Goal: Find specific page/section: Find specific page/section

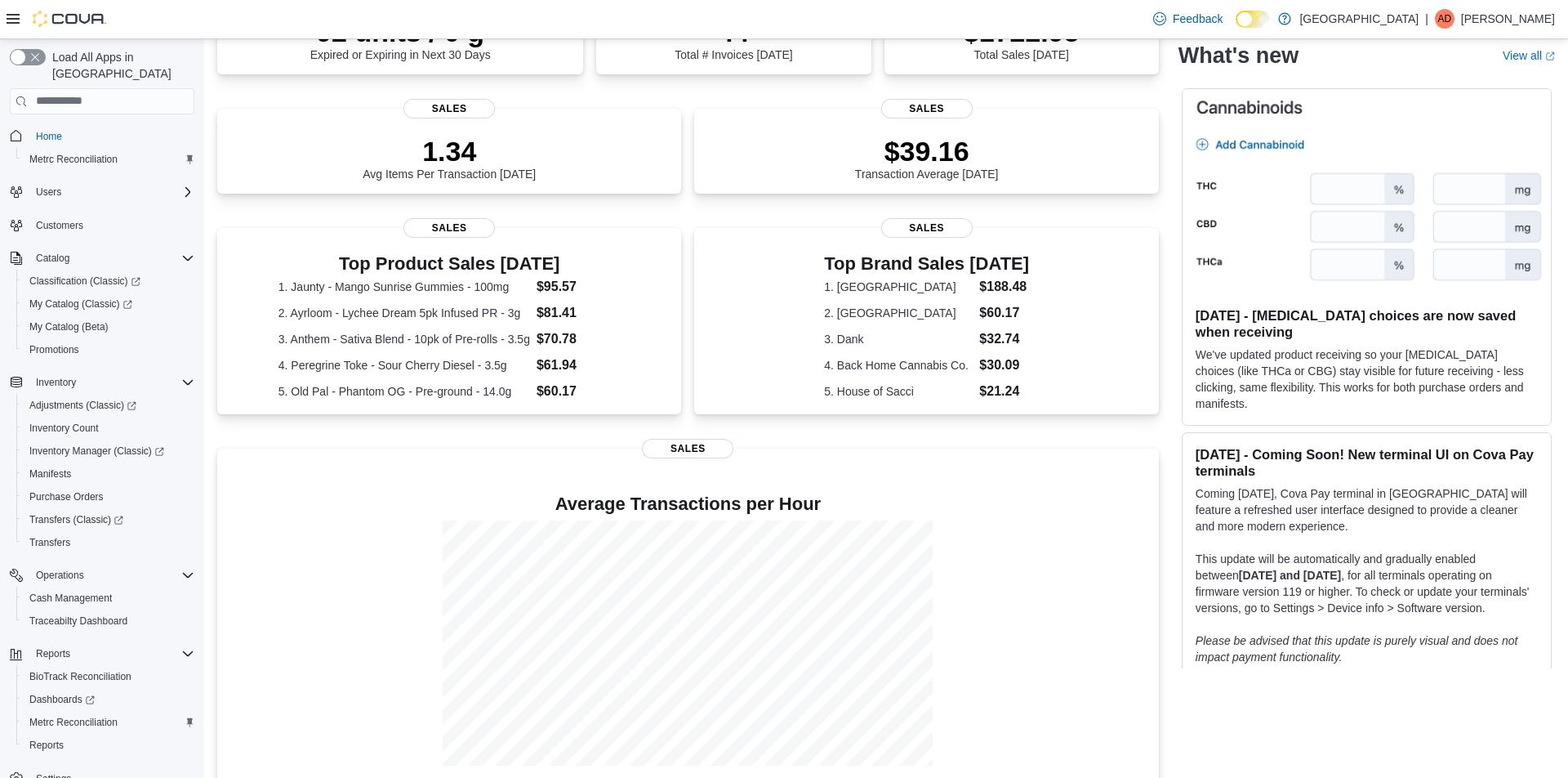
scroll to position [344, 0]
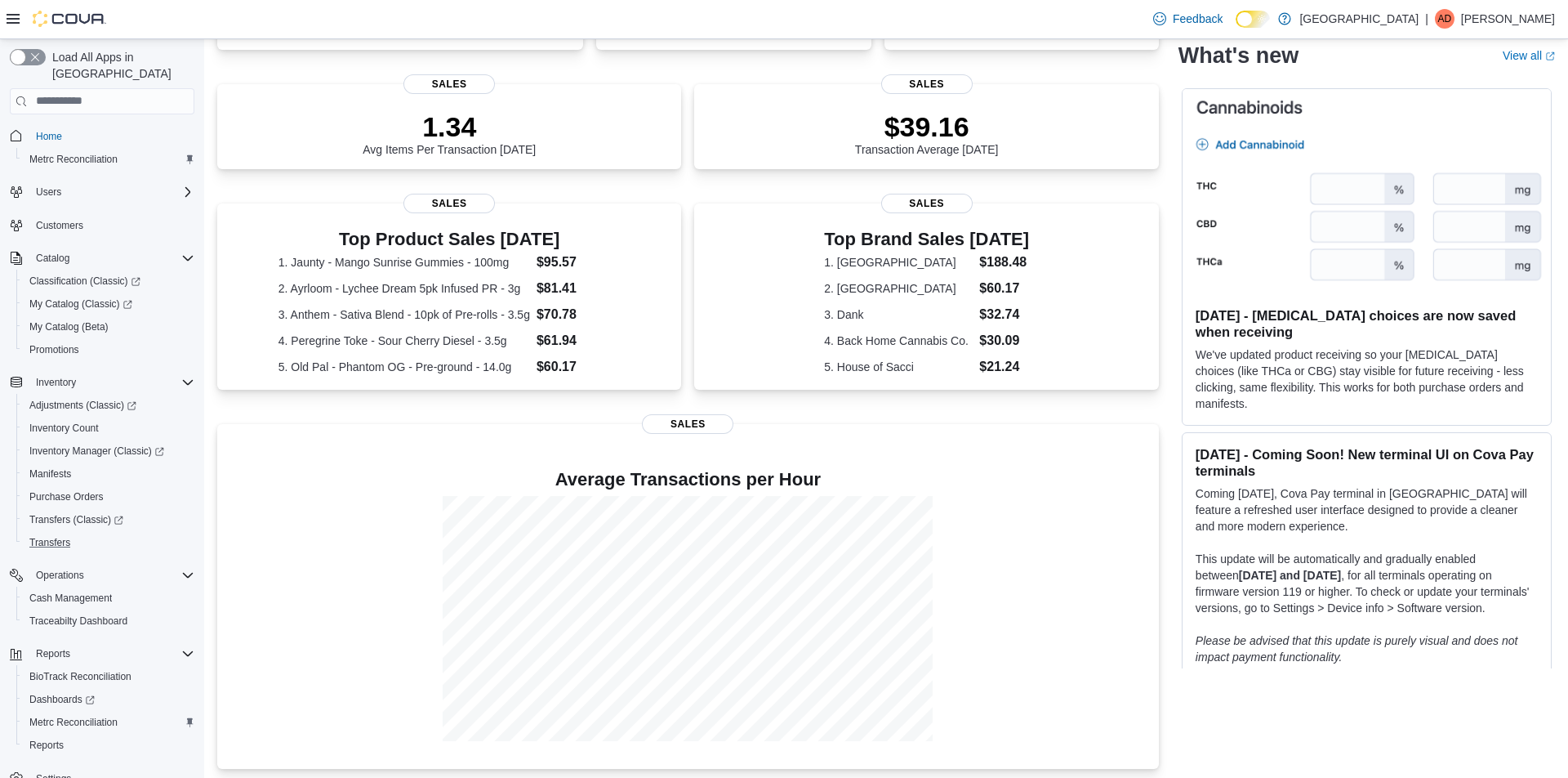
click at [61, 536] on button "Transfers" at bounding box center [108, 542] width 185 height 23
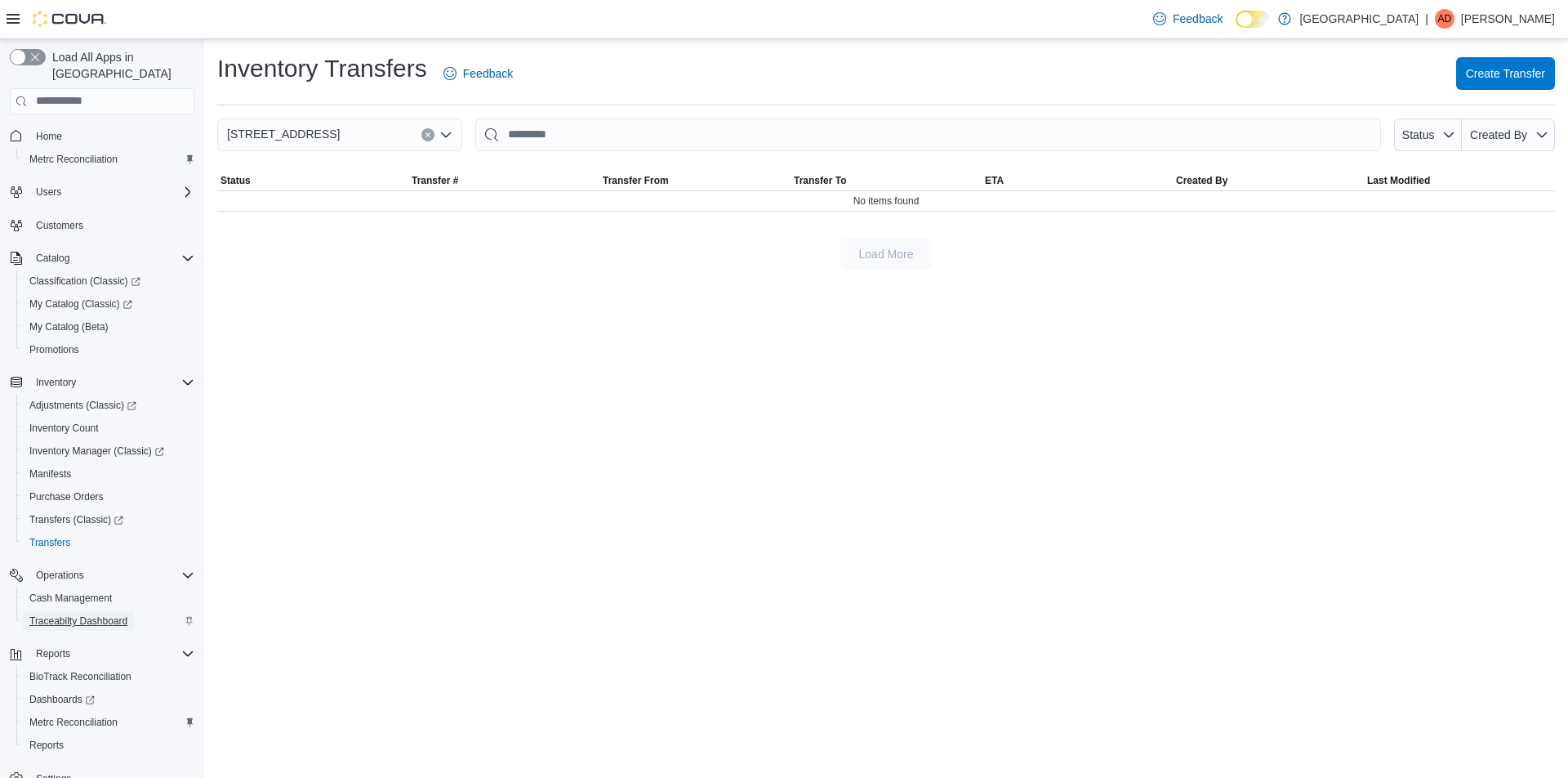
click at [100, 614] on span "Traceabilty Dashboard" at bounding box center [78, 621] width 98 height 13
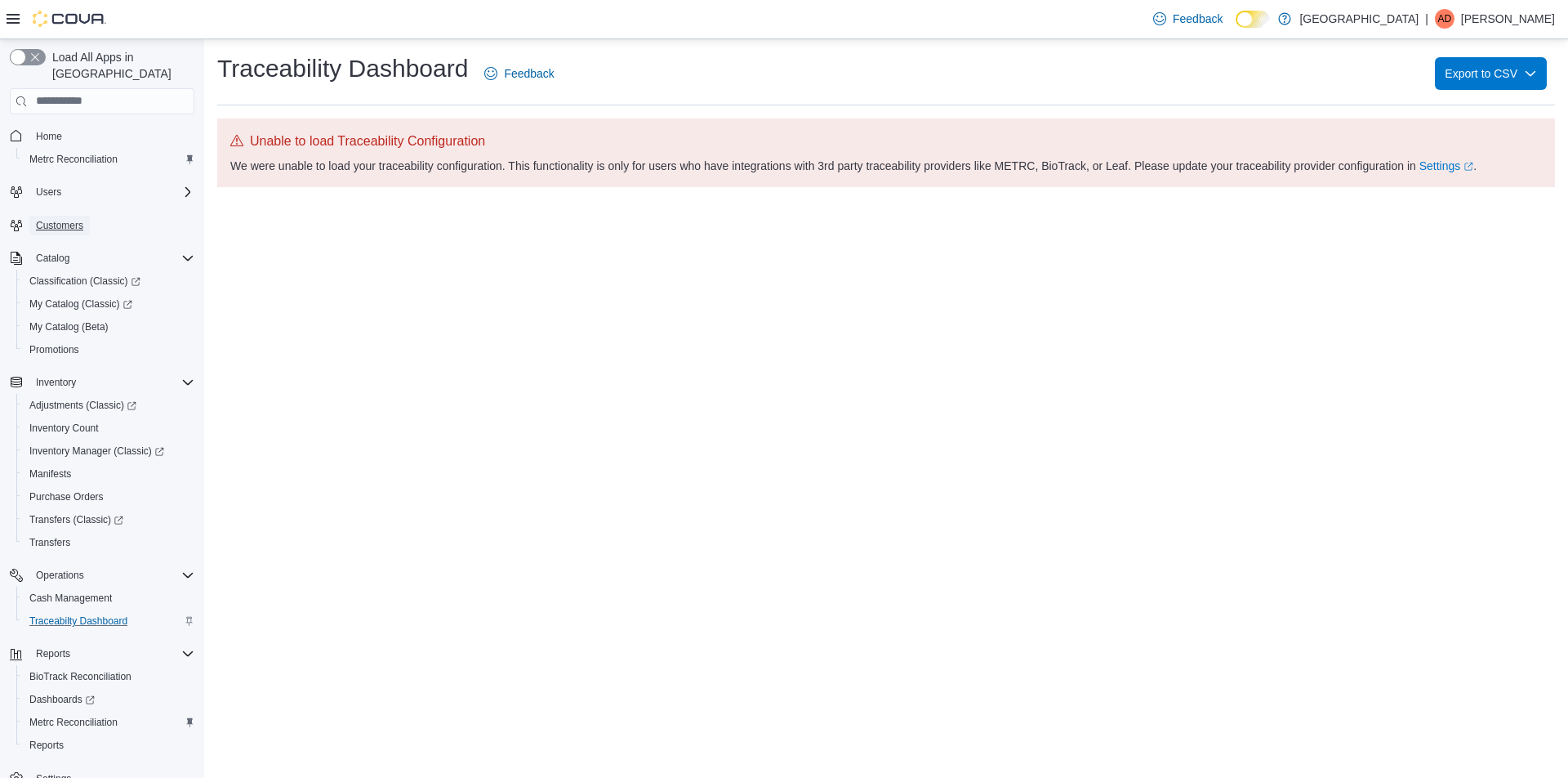
click at [79, 219] on span "Customers" at bounding box center [60, 226] width 47 height 13
